Goal: Find specific page/section: Find specific page/section

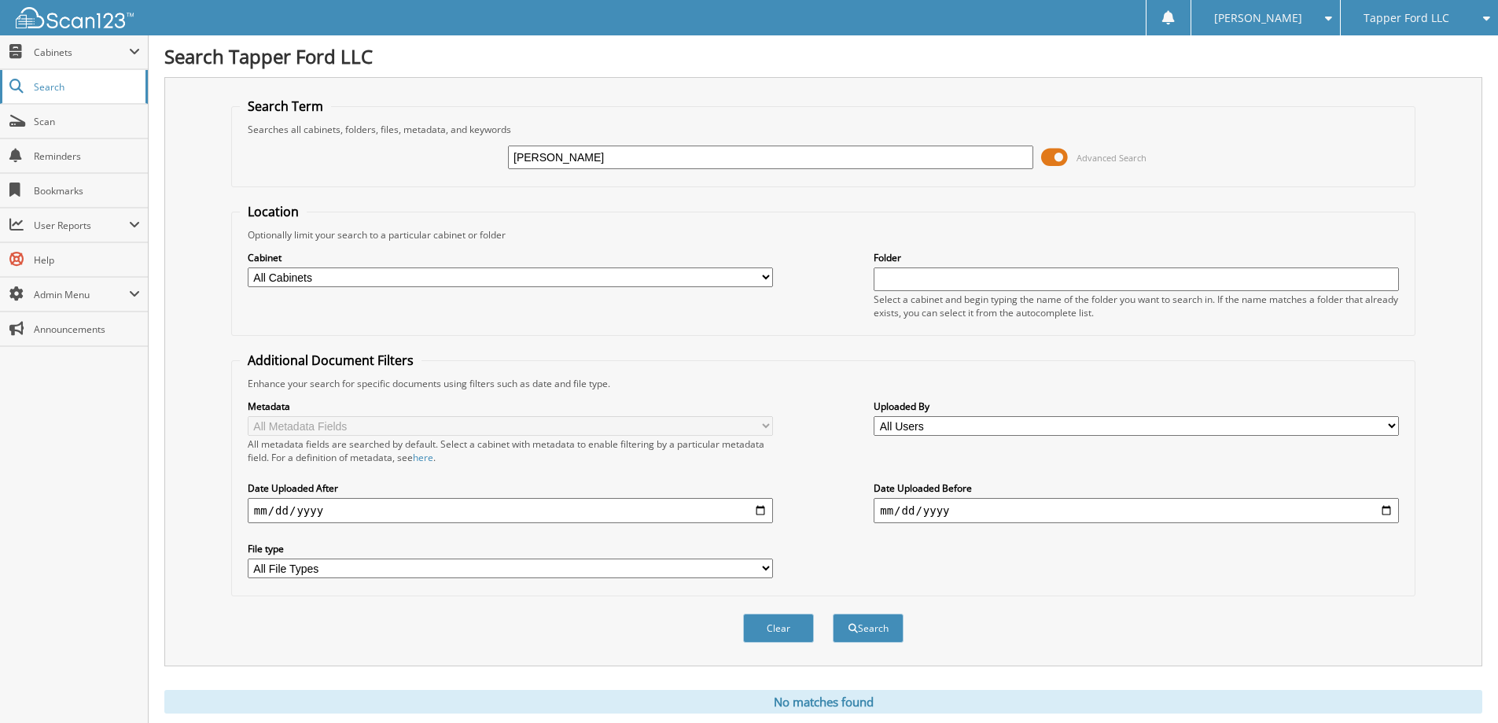
click at [41, 85] on span "Search" at bounding box center [86, 86] width 104 height 13
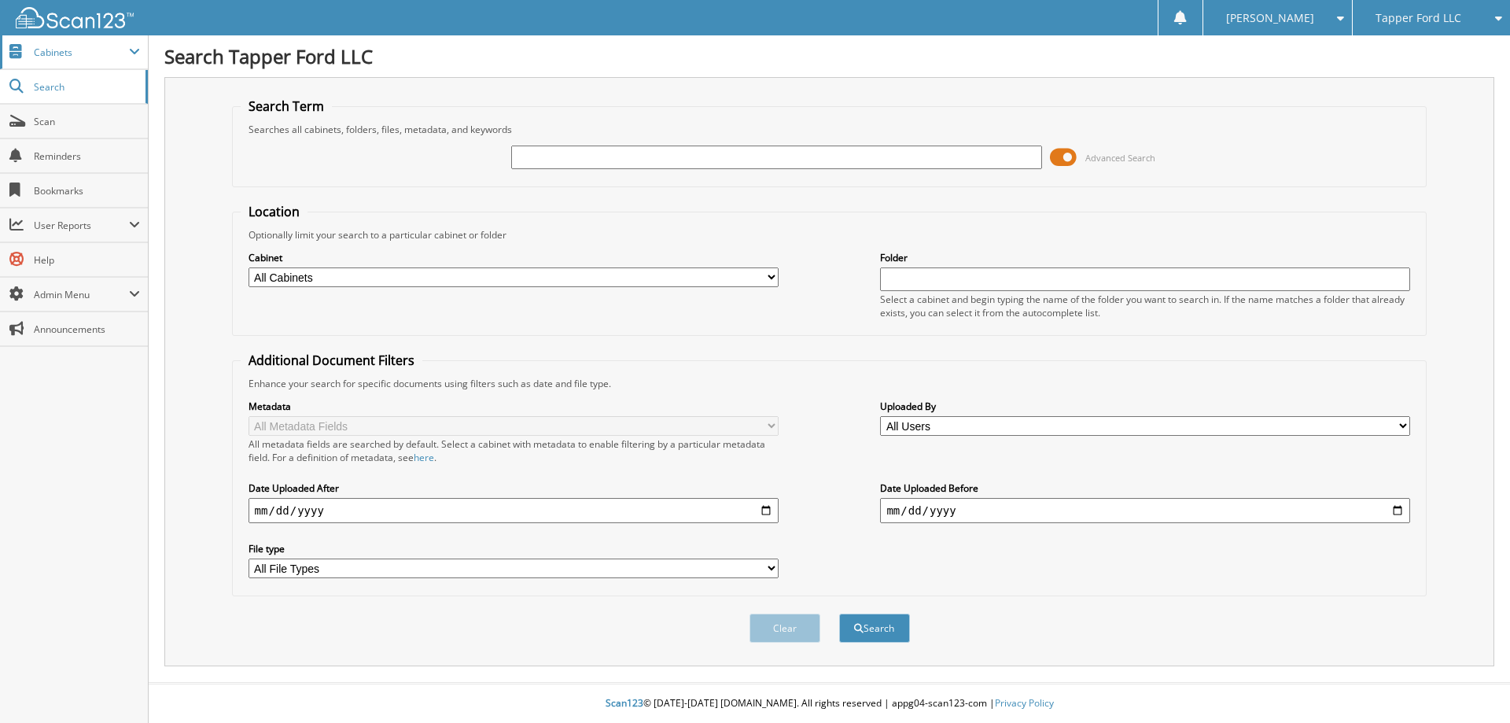
click at [52, 61] on span "Cabinets" at bounding box center [74, 52] width 148 height 34
click at [131, 50] on span at bounding box center [134, 52] width 11 height 13
click at [350, 274] on select "All Cabinets CAR DEALS DEALER TRADE PARTS PROPANE SERVICE RO Needs Filing" at bounding box center [514, 277] width 530 height 20
select select "12264"
click at [249, 267] on select "All Cabinets CAR DEALS DEALER TRADE PARTS PROPANE SERVICE RO Needs Filing" at bounding box center [514, 277] width 530 height 20
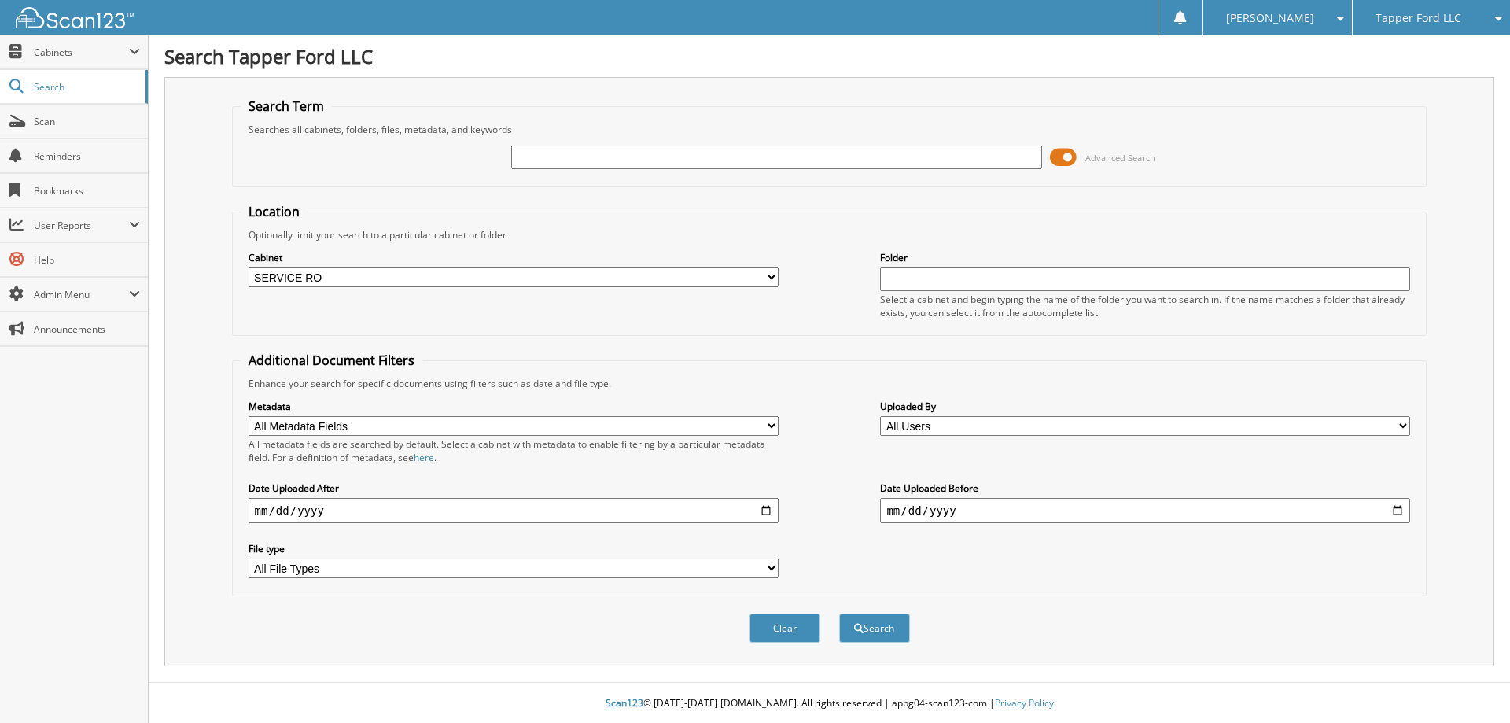
drag, startPoint x: 864, startPoint y: 623, endPoint x: 894, endPoint y: 48, distance: 575.7
click at [863, 622] on button "Search" at bounding box center [874, 627] width 71 height 29
click at [61, 46] on span "Cabinets" at bounding box center [81, 52] width 95 height 13
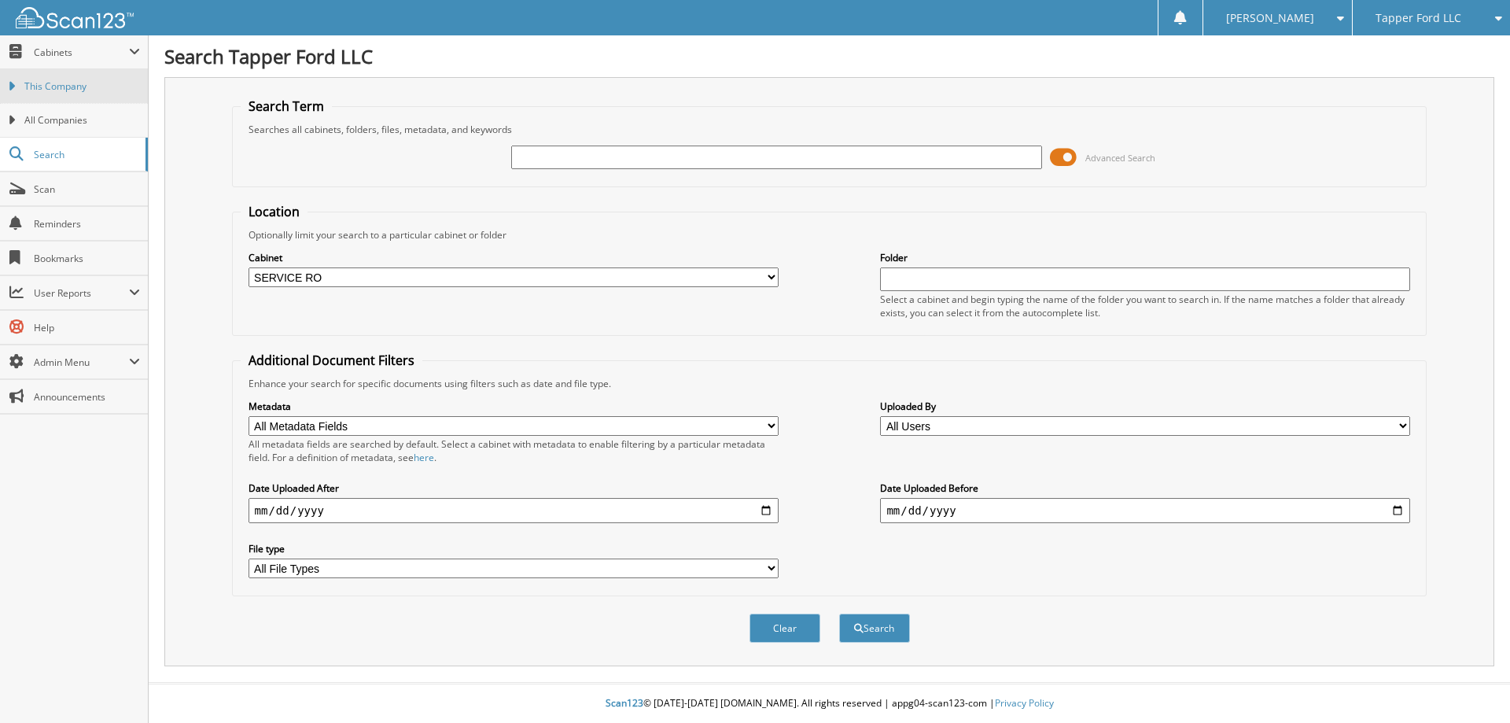
click at [43, 94] on link "This Company" at bounding box center [74, 86] width 148 height 34
